Goal: Information Seeking & Learning: Find specific fact

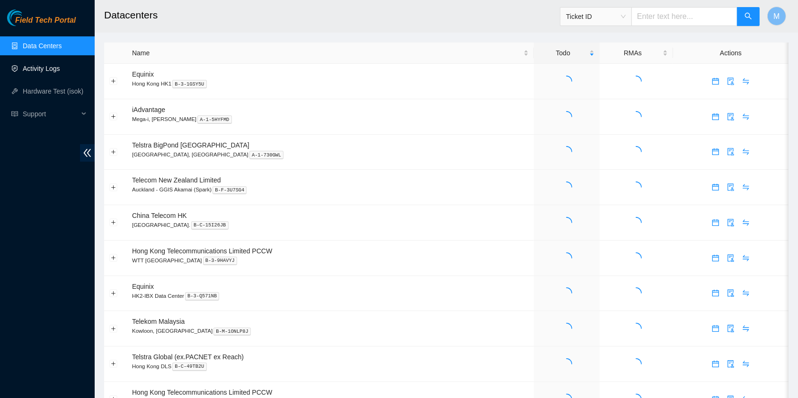
click at [24, 65] on link "Activity Logs" at bounding box center [41, 69] width 37 height 8
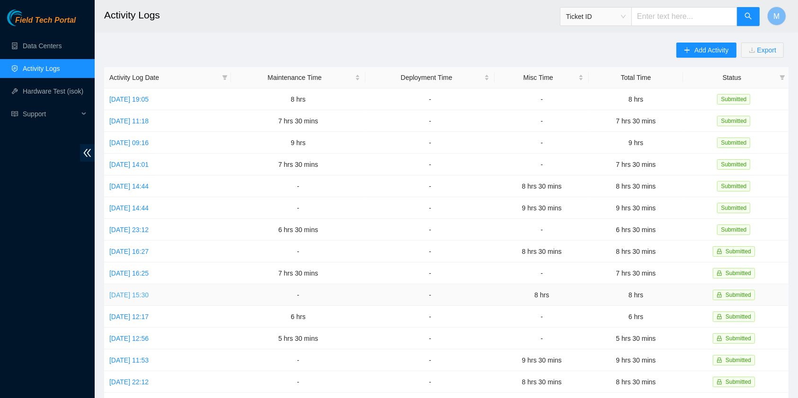
click at [148, 292] on link "[DATE] 15:30" at bounding box center [128, 296] width 39 height 8
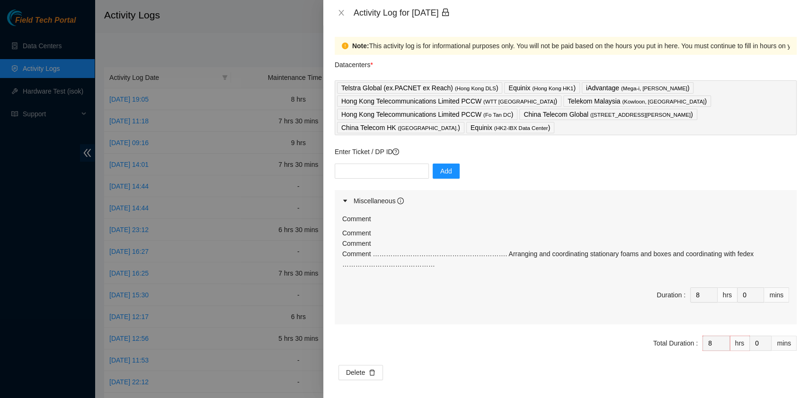
drag, startPoint x: 556, startPoint y: 277, endPoint x: 330, endPoint y: 244, distance: 228.6
click at [330, 244] on div "Note: This activity log is for informational purposes only. You will not be pai…" at bounding box center [565, 212] width 485 height 373
copy p "Comment Comment Comment ……………………………………………………. Arranging and coordinating statio…"
click at [339, 13] on icon "close" at bounding box center [341, 13] width 8 height 8
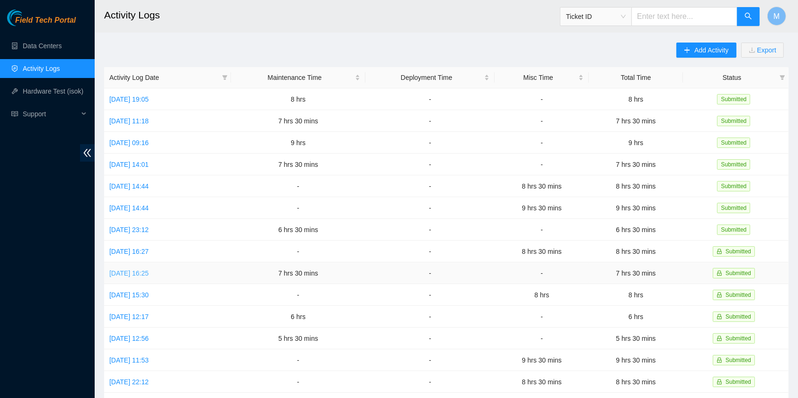
click at [142, 271] on link "[DATE] 16:25" at bounding box center [128, 274] width 39 height 8
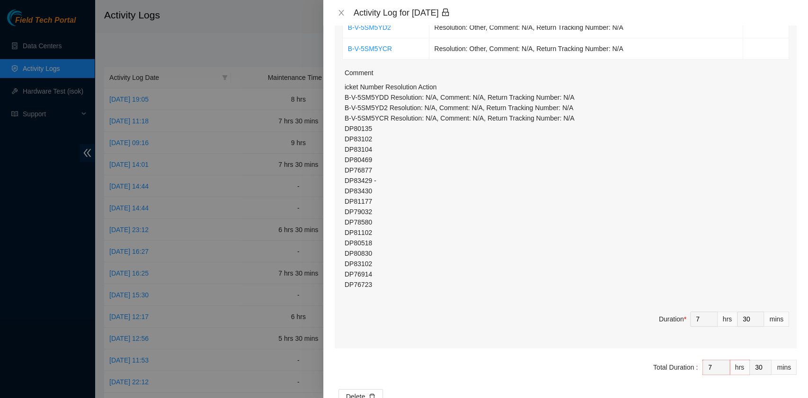
click at [423, 277] on p "icket Number Resolution Action B-V-5SM5YDD Resolution: N/A, Comment: N/A, Retur…" at bounding box center [567, 186] width 444 height 208
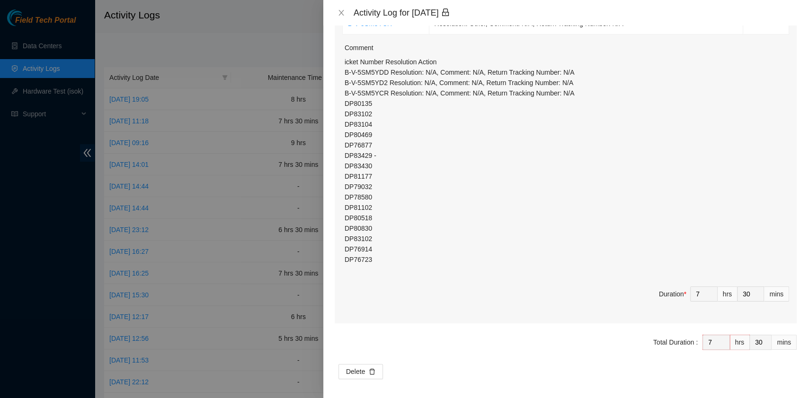
scroll to position [242, 0]
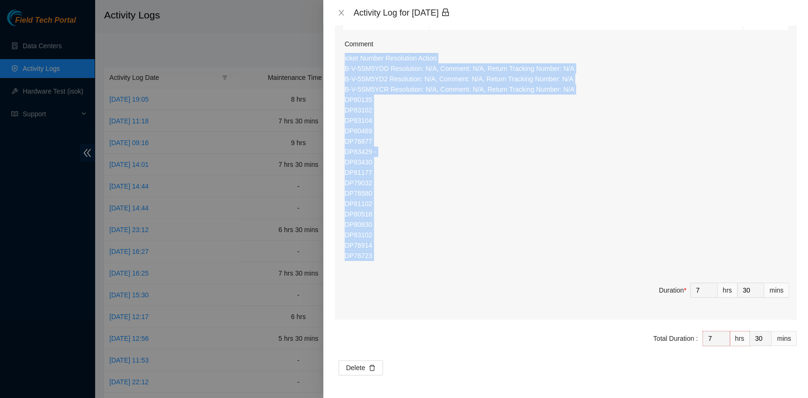
drag, startPoint x: 381, startPoint y: 262, endPoint x: 341, endPoint y: 53, distance: 212.5
click at [341, 53] on div "Ticket Number Resolution Action B-V-5SM5YDD Resolution: Other, Comment: N/A, Re…" at bounding box center [566, 131] width 462 height 377
copy p "icket Number Resolution Action B-V-5SM5YDD Resolution: N/A, Comment: N/A, Retur…"
click at [343, 9] on icon "close" at bounding box center [341, 13] width 8 height 8
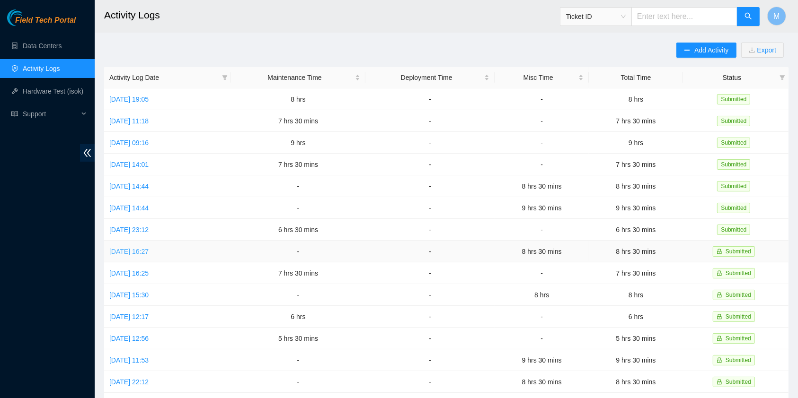
click at [133, 248] on link "[DATE] 16:27" at bounding box center [128, 252] width 39 height 8
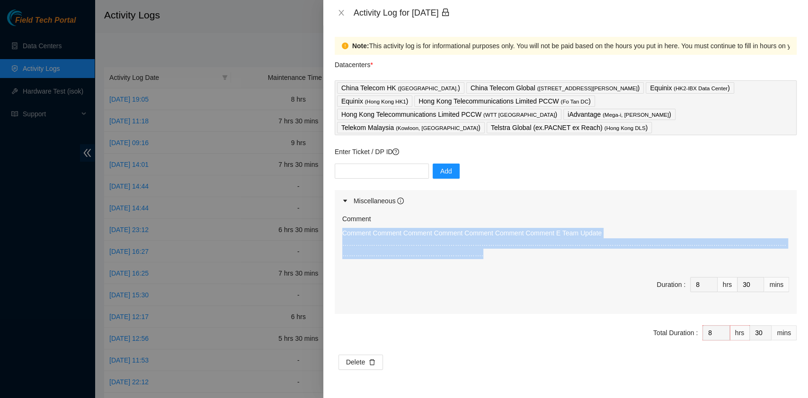
drag, startPoint x: 778, startPoint y: 235, endPoint x: 343, endPoint y: 221, distance: 435.1
click at [343, 228] on p "Comment Comment Comment Comment Comment Comment Comment E Team Update …………………………" at bounding box center [565, 243] width 447 height 31
copy p "Comment Comment Comment Comment Comment Comment Comment E Team Update …………………………"
click at [340, 14] on icon "close" at bounding box center [340, 13] width 5 height 6
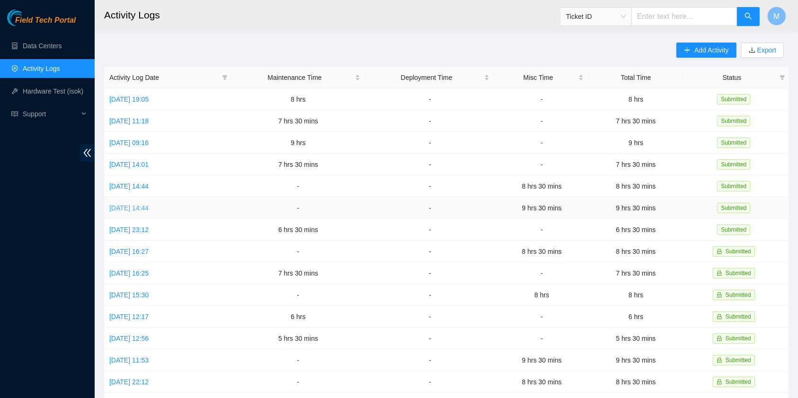
click at [148, 204] on link "[DATE] 14:44" at bounding box center [128, 208] width 39 height 8
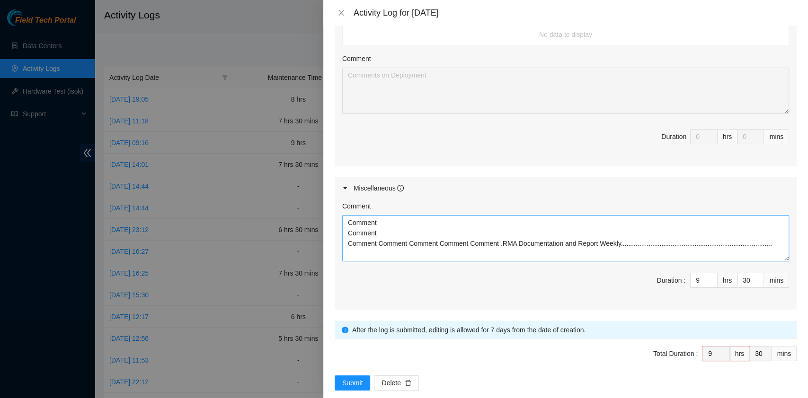
scroll to position [412, 0]
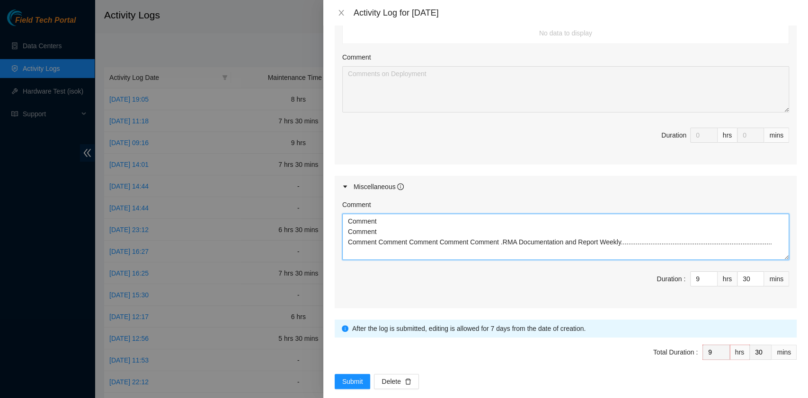
drag, startPoint x: 754, startPoint y: 230, endPoint x: 224, endPoint y: 202, distance: 530.7
click at [224, 202] on div "Activity Log for [DATE] Note: This activity log is for informational purposes o…" at bounding box center [404, 199] width 808 height 398
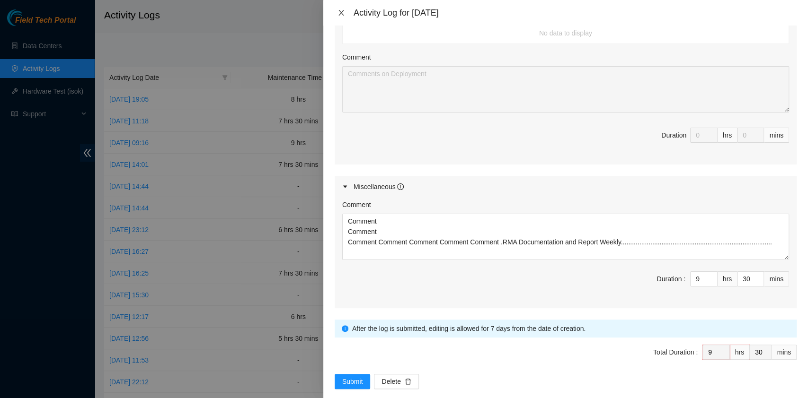
click at [341, 12] on icon "close" at bounding box center [340, 13] width 5 height 6
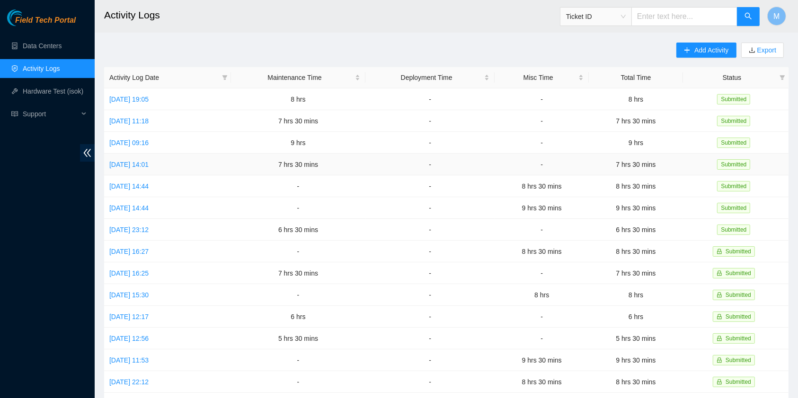
click at [152, 167] on td "[DATE] 14:01" at bounding box center [167, 165] width 127 height 22
click at [149, 166] on link "[DATE] 14:01" at bounding box center [128, 165] width 39 height 8
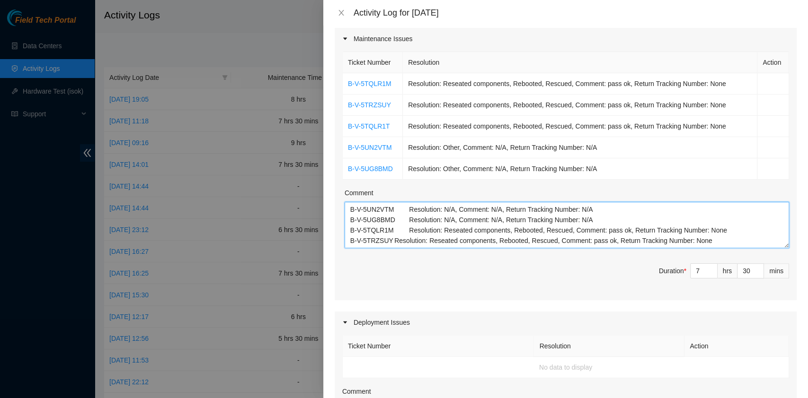
scroll to position [123, 0]
drag, startPoint x: 343, startPoint y: 10, endPoint x: 336, endPoint y: 2, distance: 10.4
click at [343, 10] on icon "close" at bounding box center [340, 13] width 5 height 6
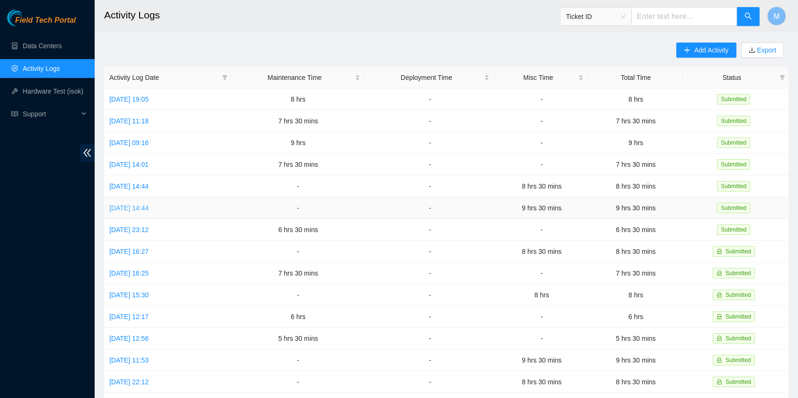
click at [135, 206] on link "[DATE] 14:44" at bounding box center [128, 208] width 39 height 8
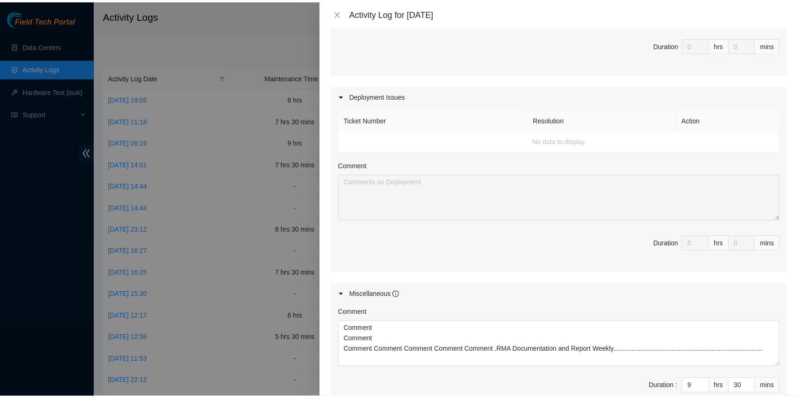
scroll to position [412, 0]
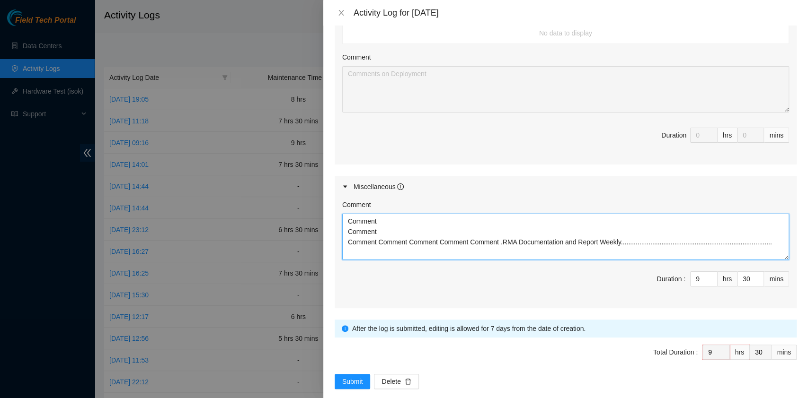
drag, startPoint x: 642, startPoint y: 231, endPoint x: 299, endPoint y: 208, distance: 343.4
click at [299, 208] on div "Activity Log for [DATE] Note: This activity log is for informational purposes o…" at bounding box center [404, 199] width 808 height 398
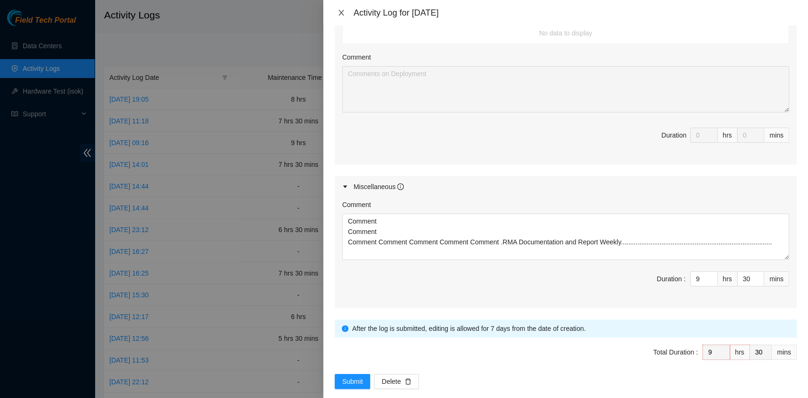
click at [340, 16] on icon "close" at bounding box center [341, 13] width 8 height 8
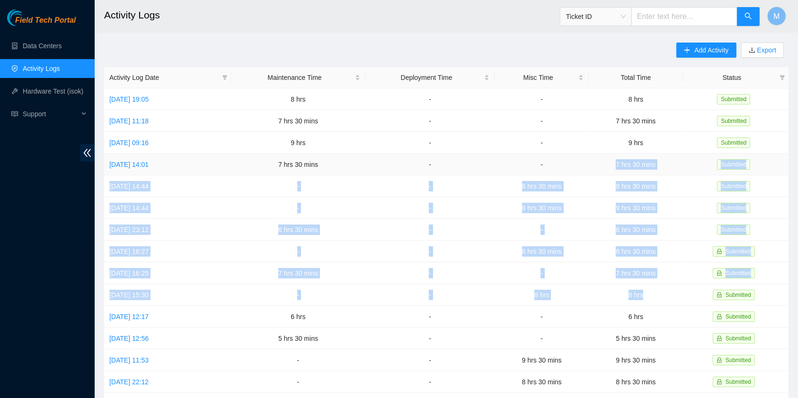
drag, startPoint x: 669, startPoint y: 292, endPoint x: 618, endPoint y: 154, distance: 147.3
click at [618, 154] on tbody "[DATE] 19:05 8 hrs - - 8 hrs Submitted [DATE] 11:18 7 hrs 30 mins - - 7 hrs 30 …" at bounding box center [446, 305] width 684 height 435
click at [780, 10] on button "M" at bounding box center [776, 16] width 19 height 19
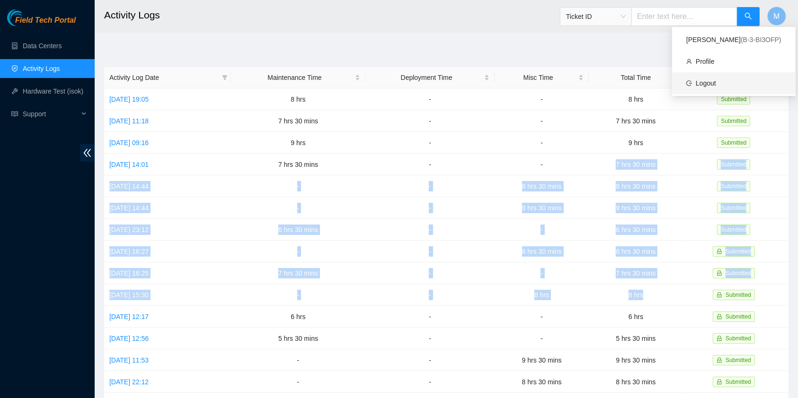
click at [712, 81] on link "Logout" at bounding box center [706, 84] width 20 height 8
